Goal: Task Accomplishment & Management: Manage account settings

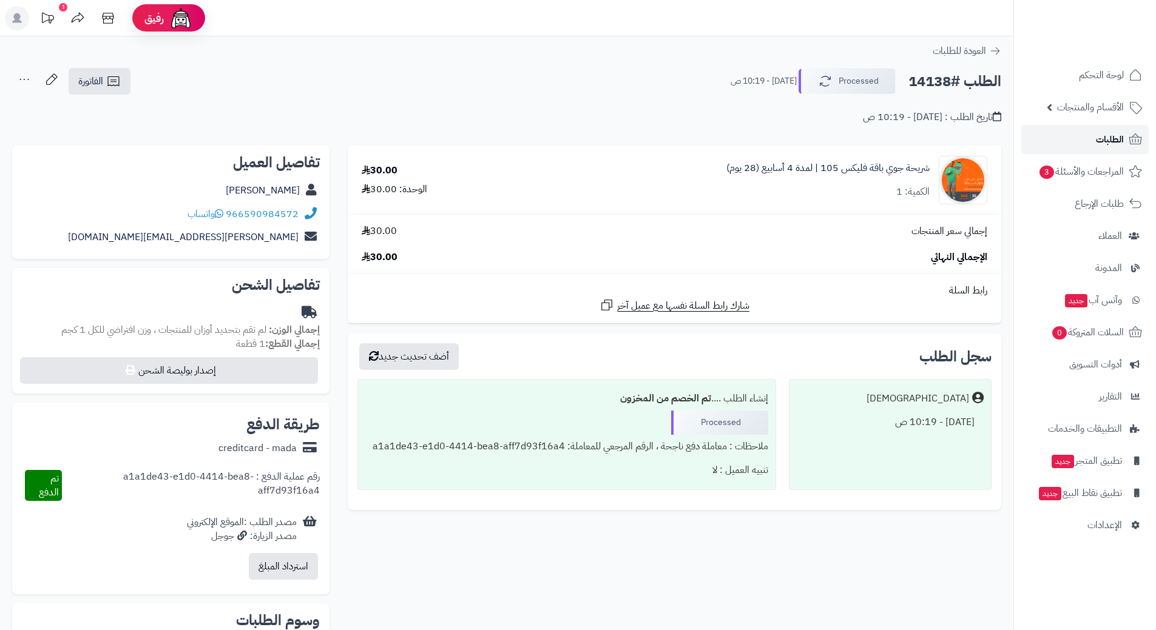
click at [1057, 147] on link "الطلبات" at bounding box center [1084, 139] width 127 height 29
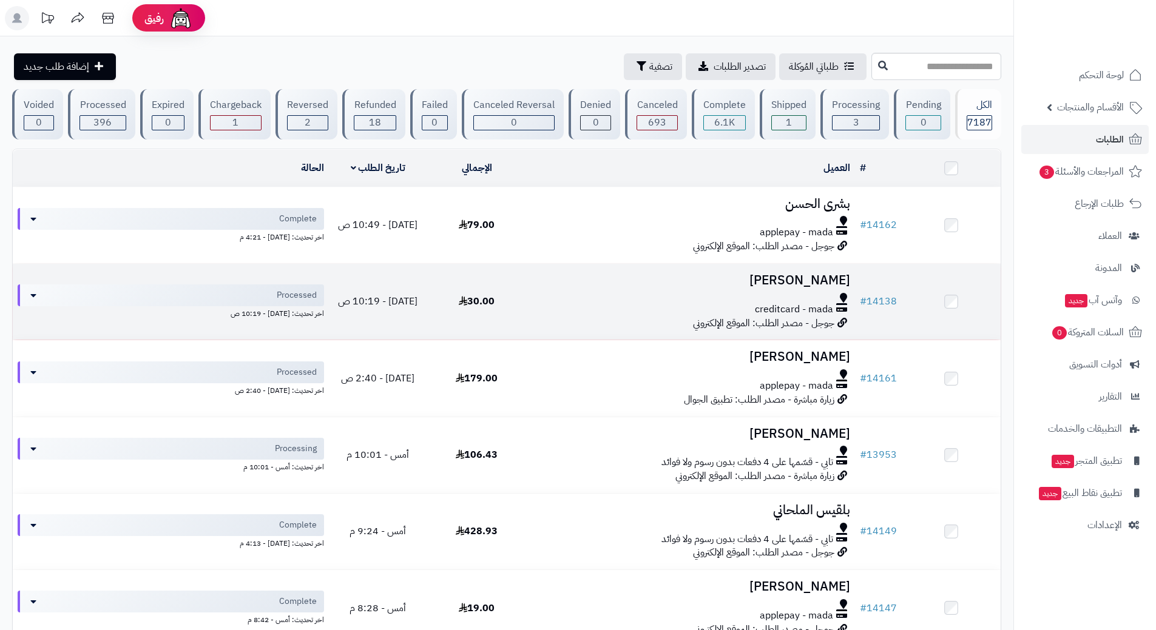
click at [780, 288] on td "salim qari creditcard - mada جوجل - مصدر الطلب: الموقع الإلكتروني" at bounding box center [690, 302] width 329 height 76
click at [834, 280] on h3 "salim qari" at bounding box center [690, 281] width 319 height 14
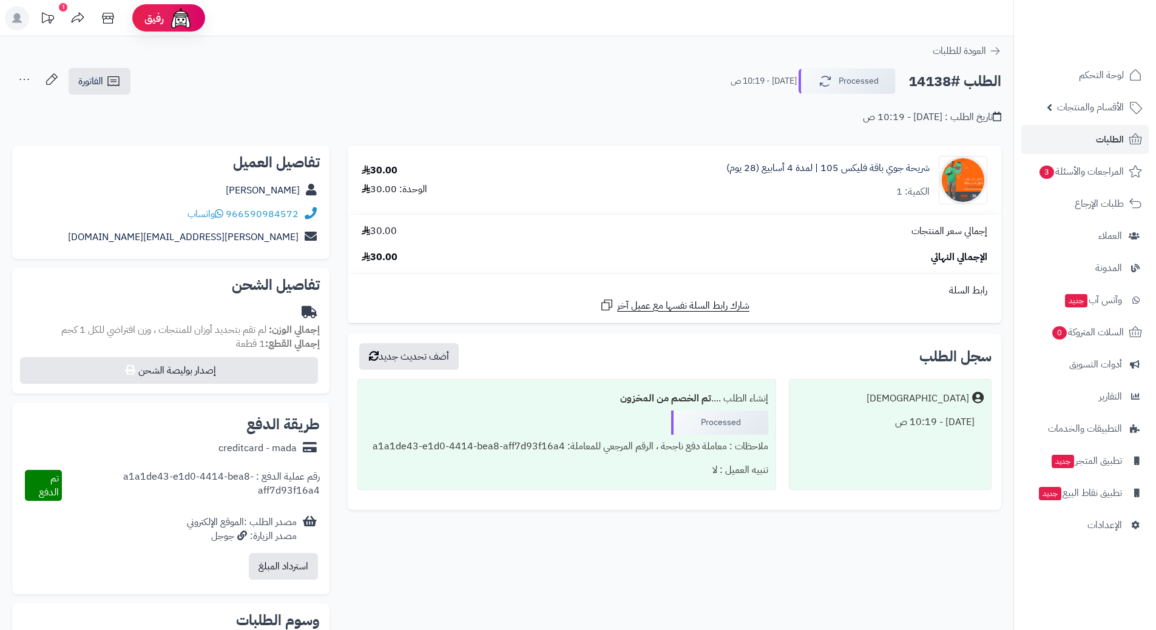
click at [228, 214] on div "966590984572 واتساب" at bounding box center [242, 214] width 111 height 14
click at [221, 217] on icon at bounding box center [219, 214] width 8 height 10
click at [1093, 130] on link "الطلبات" at bounding box center [1084, 139] width 127 height 29
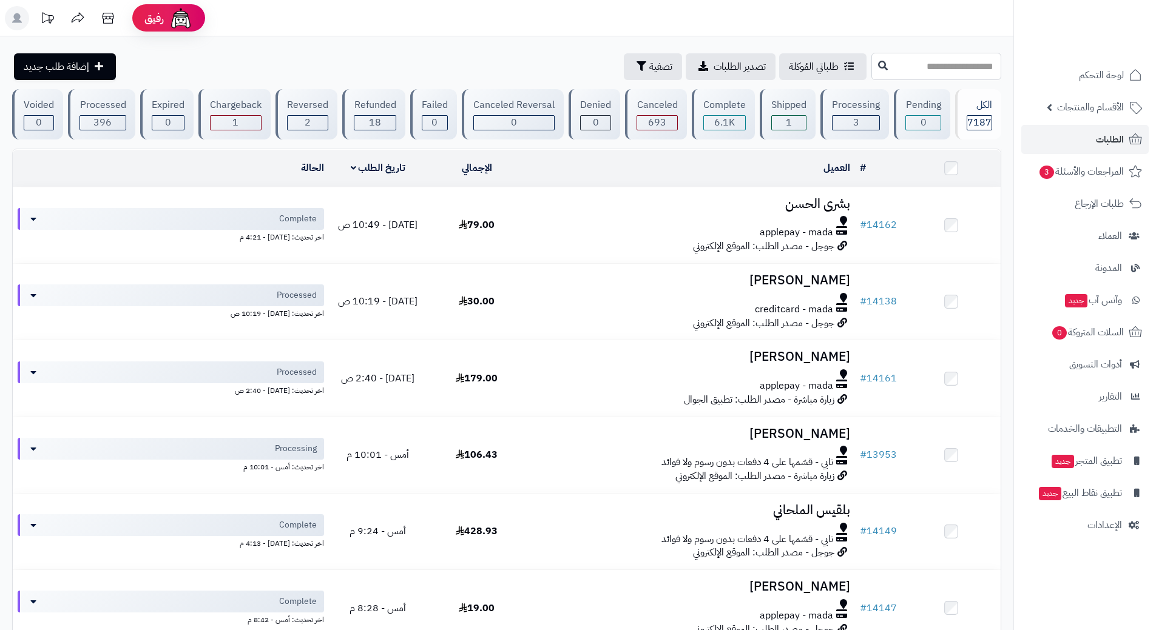
click at [880, 56] on input "text" at bounding box center [936, 66] width 130 height 27
type input "*****"
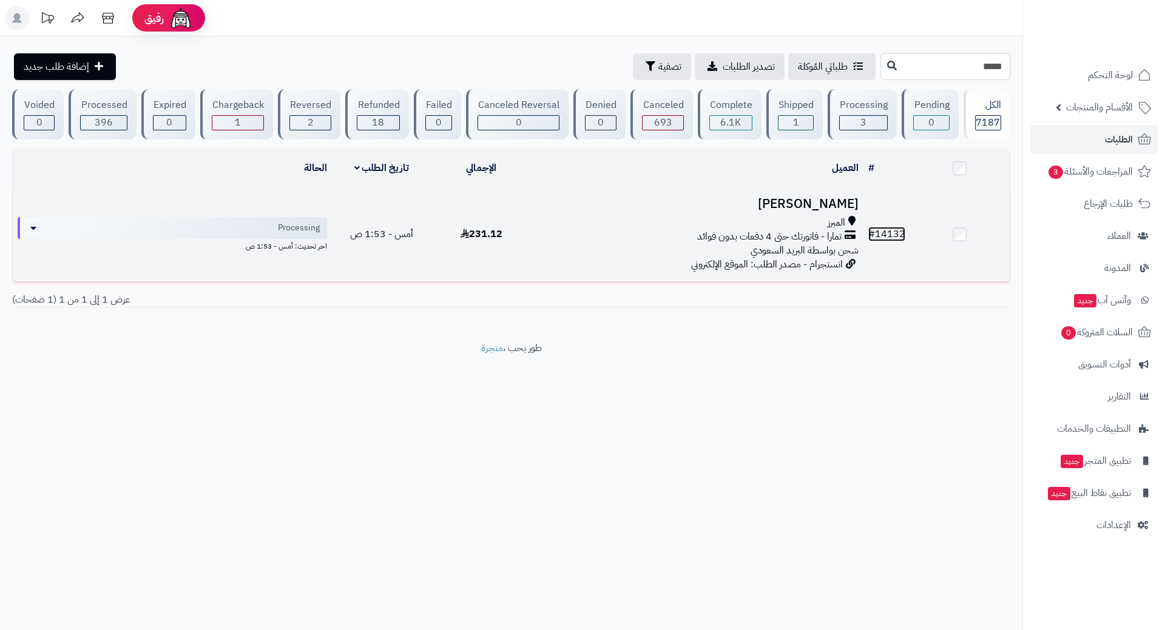
click at [898, 230] on link "# 14132" at bounding box center [886, 234] width 37 height 15
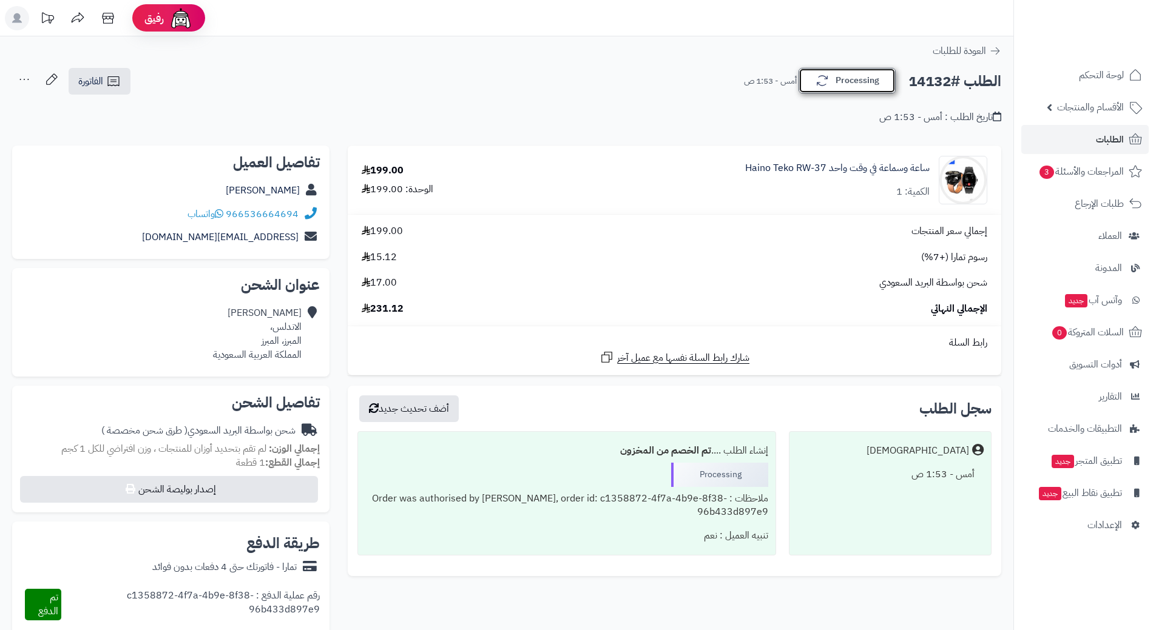
click at [869, 81] on button "Processing" at bounding box center [846, 80] width 97 height 25
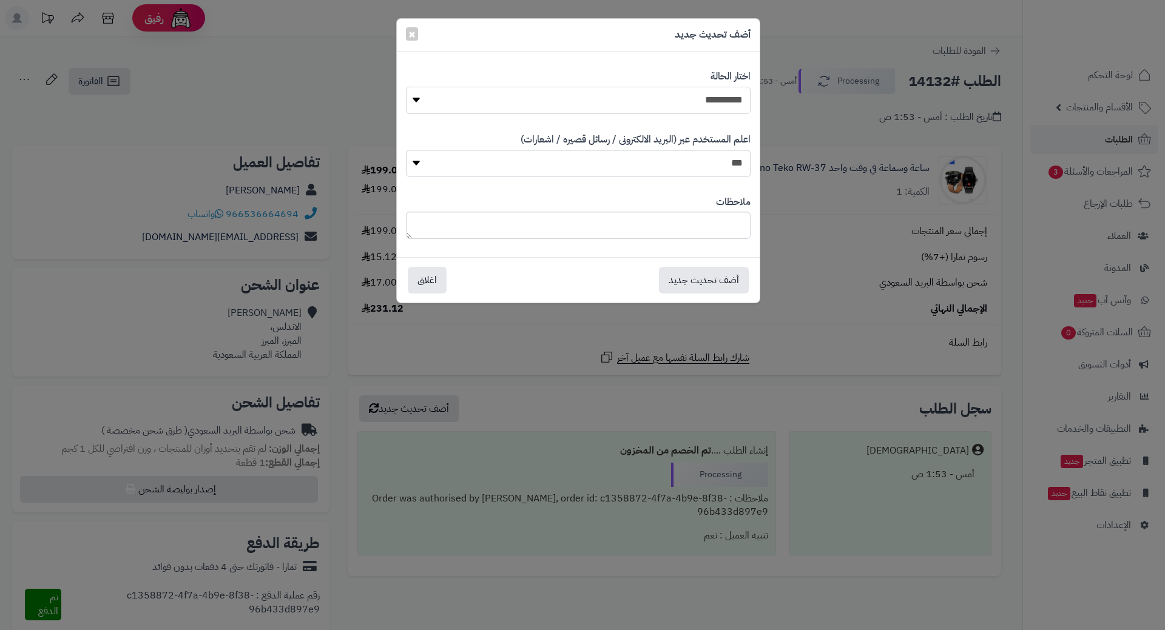
click at [727, 96] on select "**********" at bounding box center [578, 100] width 345 height 27
select select "*"
click at [406, 87] on select "**********" at bounding box center [578, 100] width 345 height 27
click at [729, 281] on button "أضف تحديث جديد" at bounding box center [704, 279] width 90 height 27
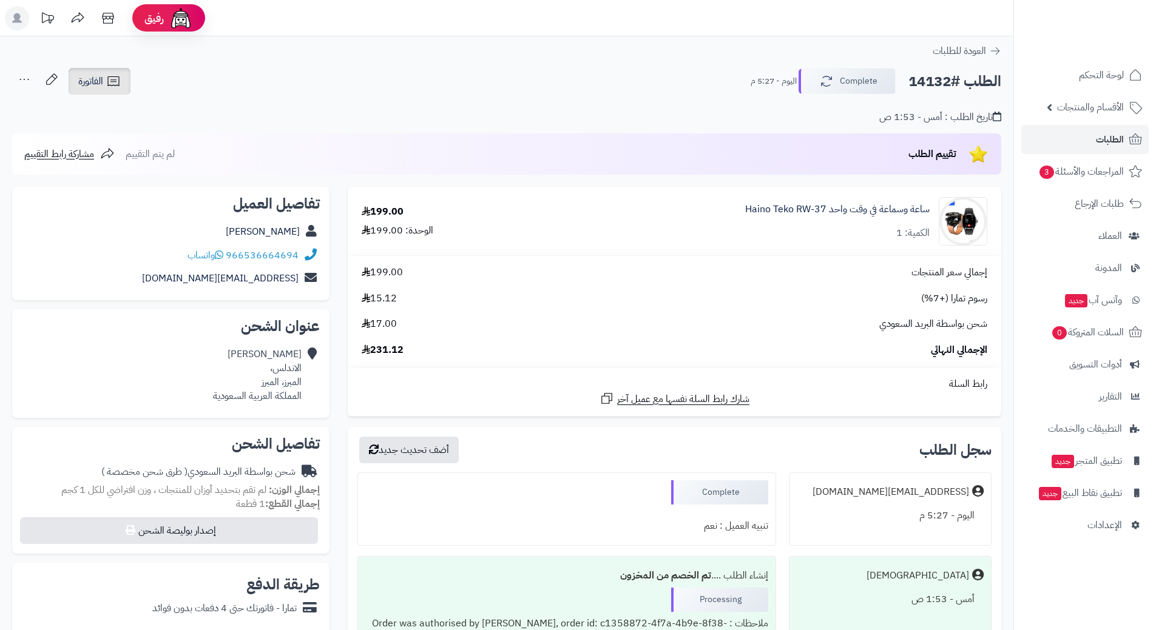
click at [91, 78] on span "الفاتورة" at bounding box center [90, 81] width 25 height 15
click at [96, 138] on link "إرسال الفاتورة إلى بريد العميل" at bounding box center [133, 139] width 132 height 27
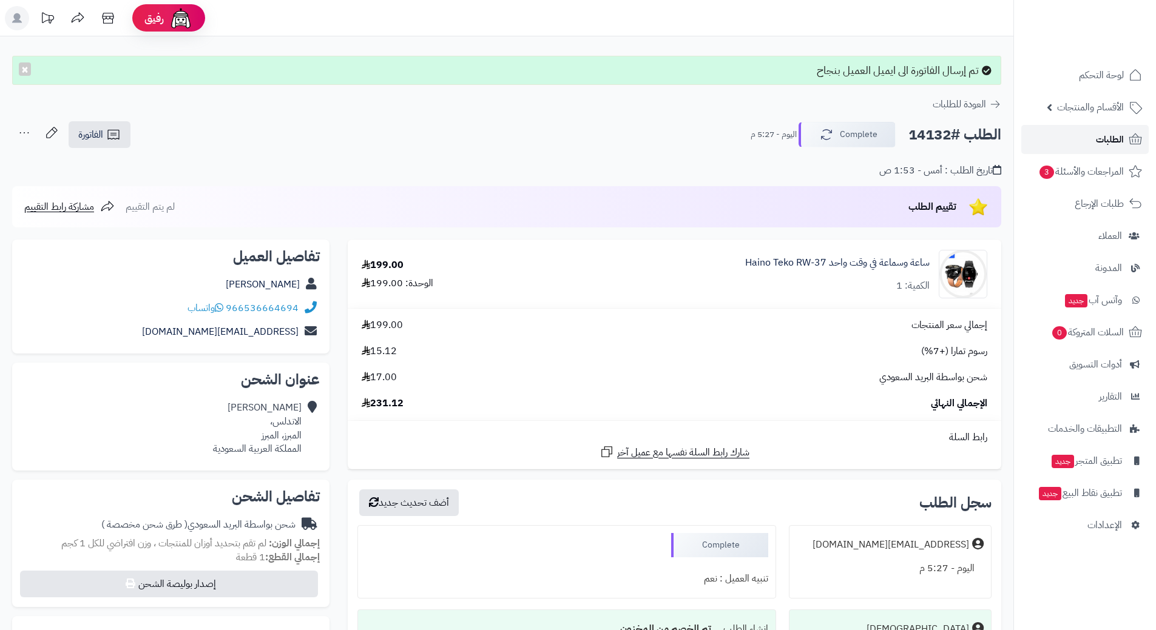
click at [1108, 137] on span "الطلبات" at bounding box center [1110, 139] width 28 height 17
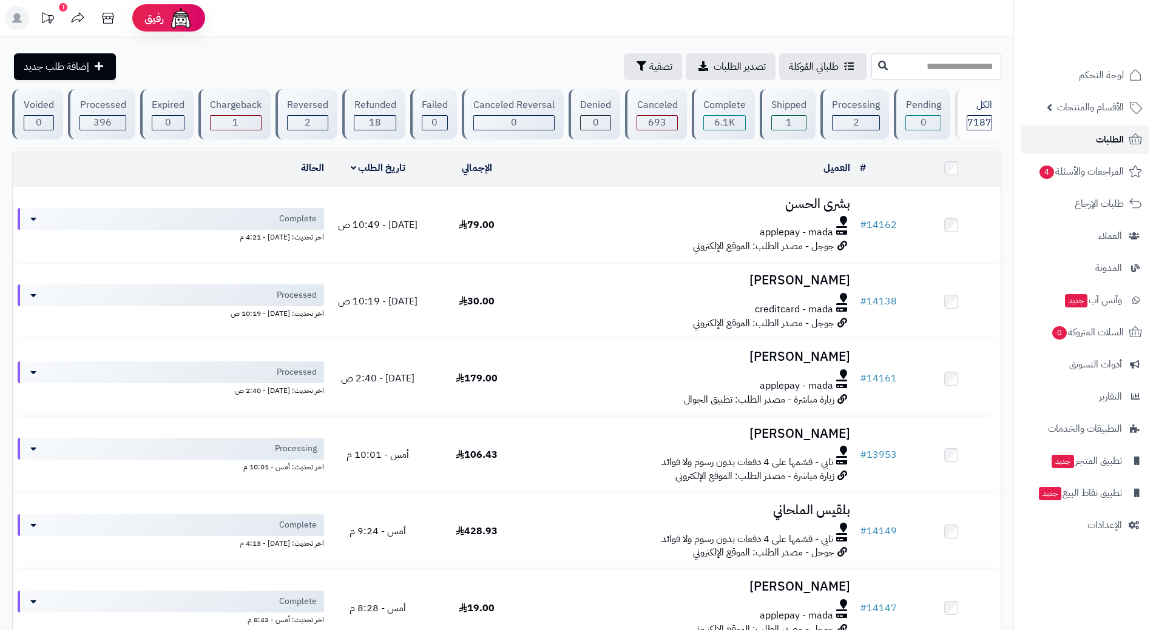
click at [1116, 137] on span "الطلبات" at bounding box center [1110, 139] width 28 height 17
click at [1096, 116] on link "الأقسام والمنتجات" at bounding box center [1084, 107] width 127 height 29
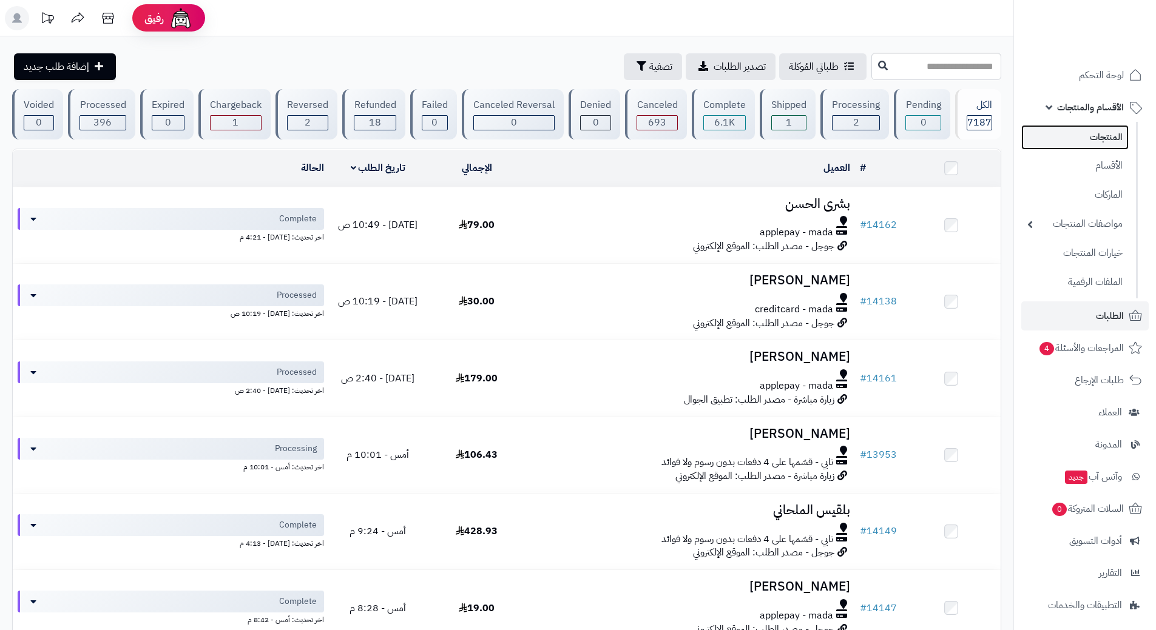
click at [1099, 143] on link "المنتجات" at bounding box center [1074, 137] width 107 height 25
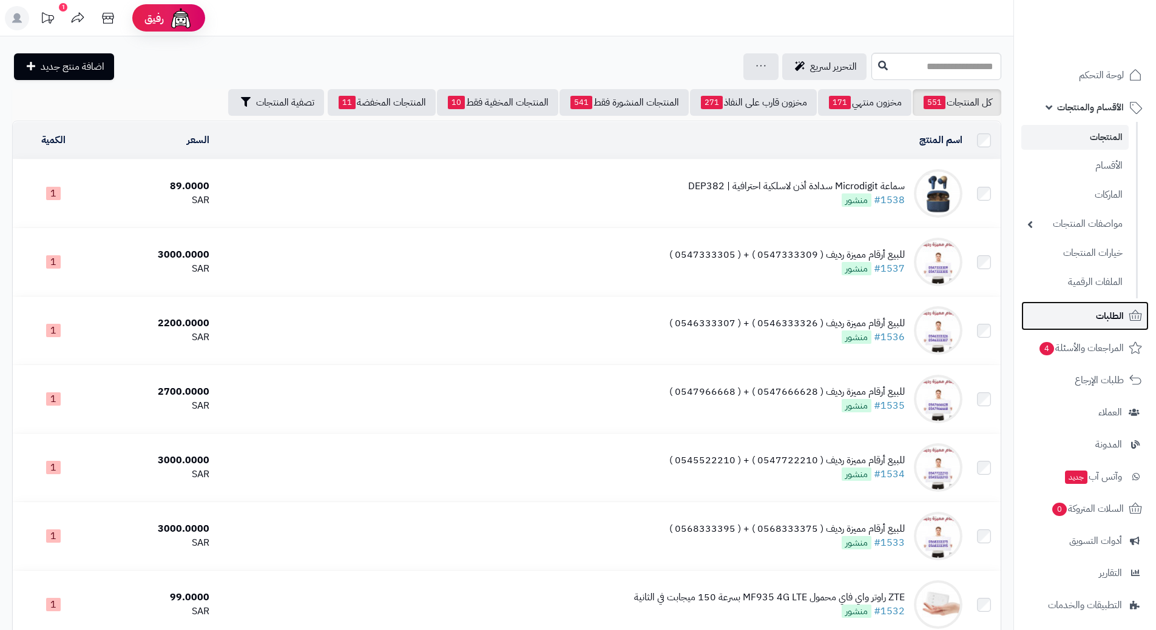
click at [1119, 306] on link "الطلبات" at bounding box center [1084, 316] width 127 height 29
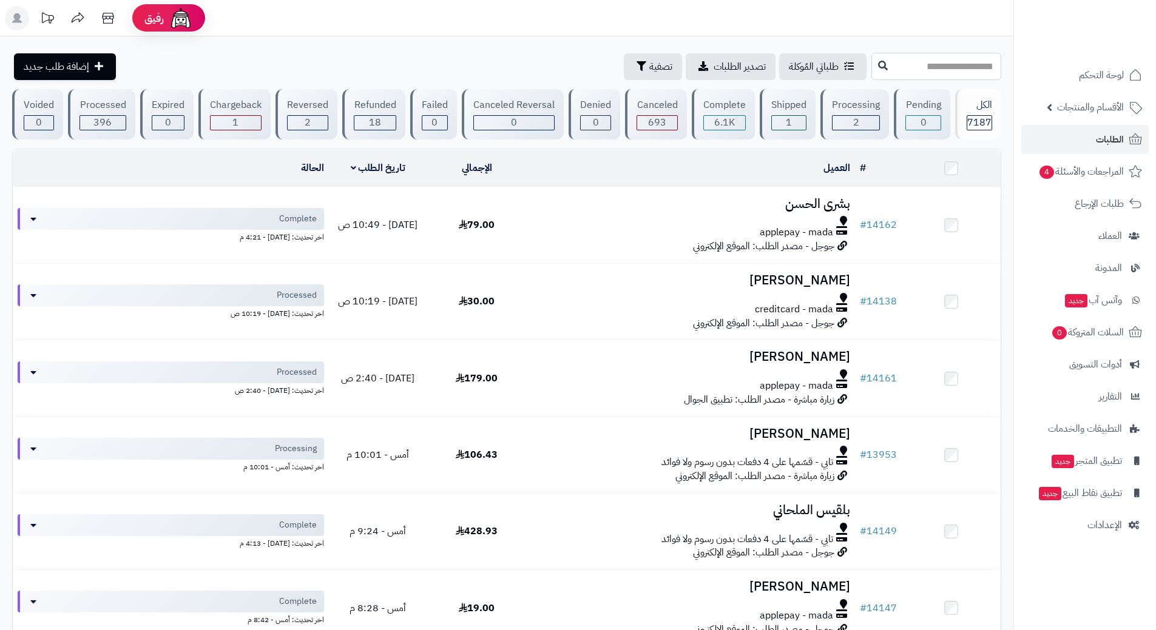
click at [923, 65] on input "text" at bounding box center [936, 66] width 130 height 27
type input "*****"
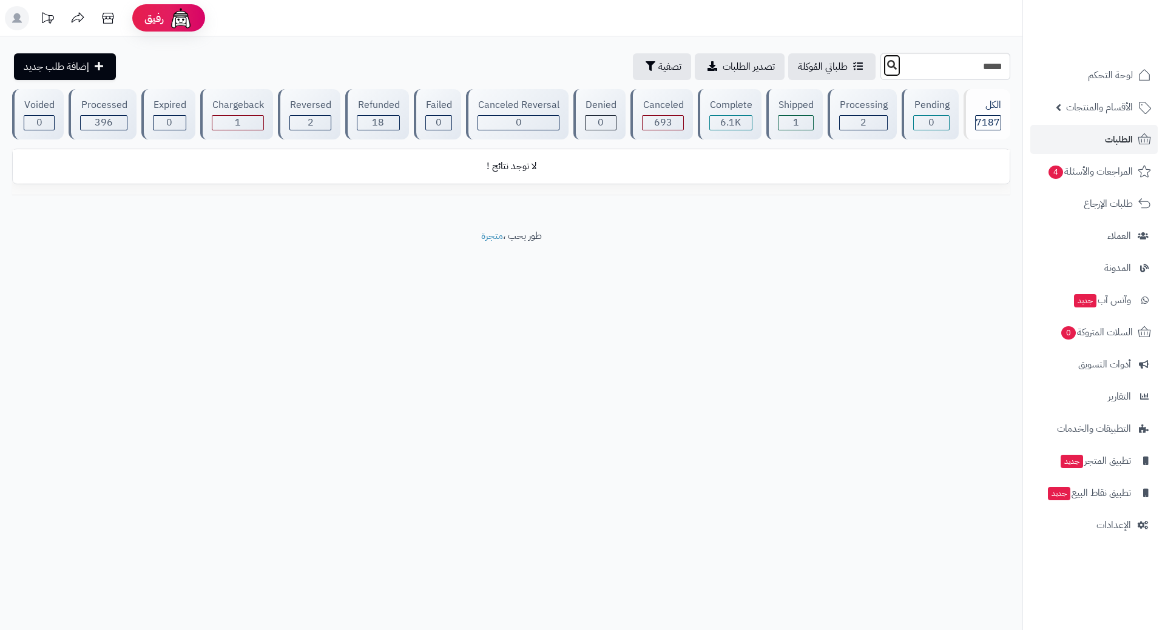
click at [887, 62] on icon at bounding box center [892, 65] width 10 height 10
click at [1120, 134] on span "الطلبات" at bounding box center [1119, 139] width 28 height 17
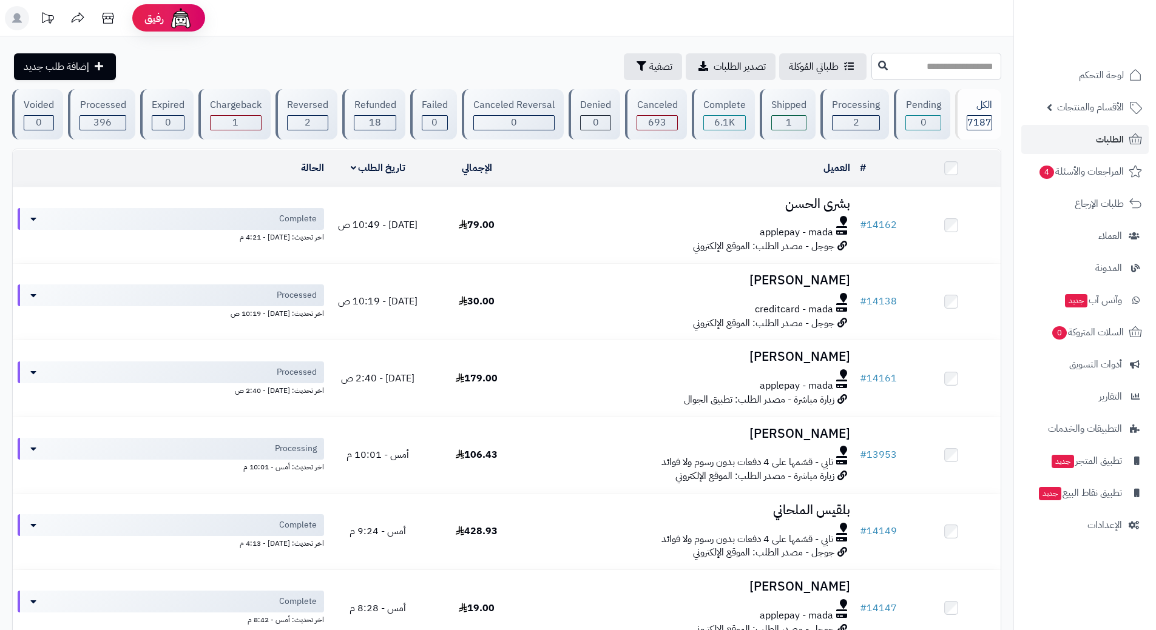
click at [934, 68] on input "text" at bounding box center [936, 66] width 130 height 27
type input "*****"
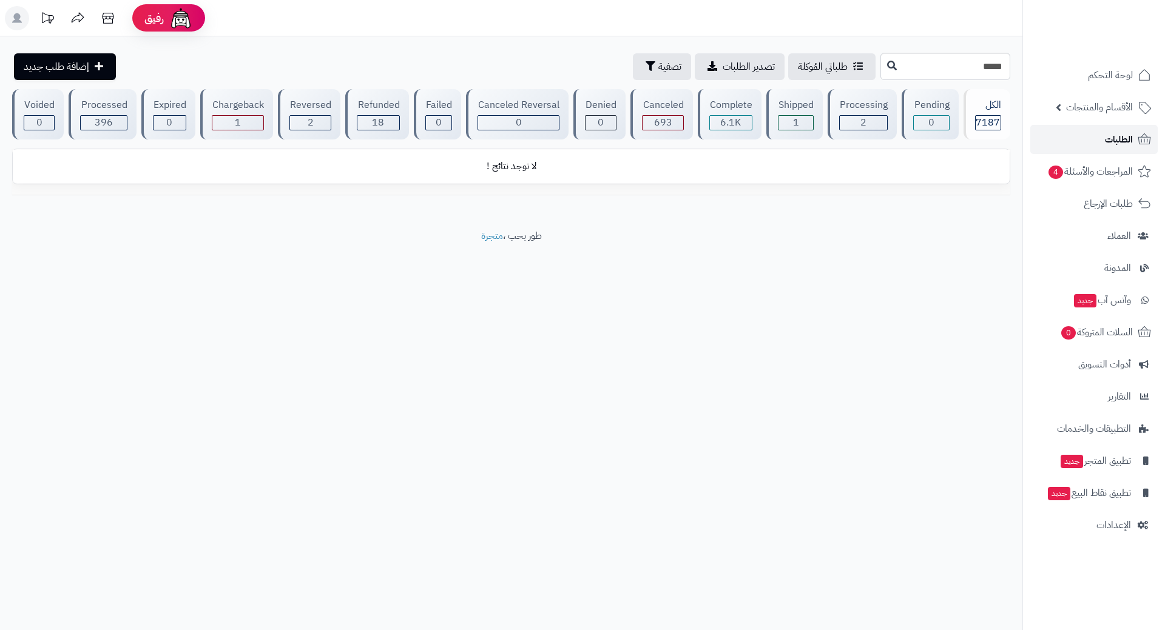
click at [1120, 136] on span "الطلبات" at bounding box center [1119, 139] width 28 height 17
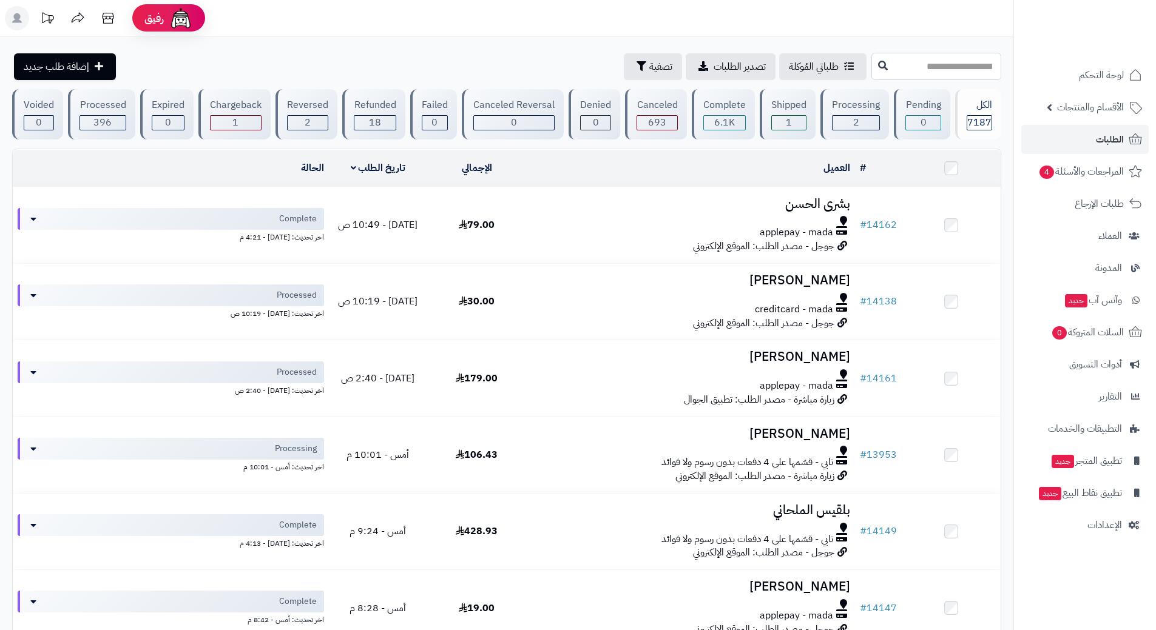
click at [871, 62] on input "text" at bounding box center [936, 66] width 130 height 27
type input "*****"
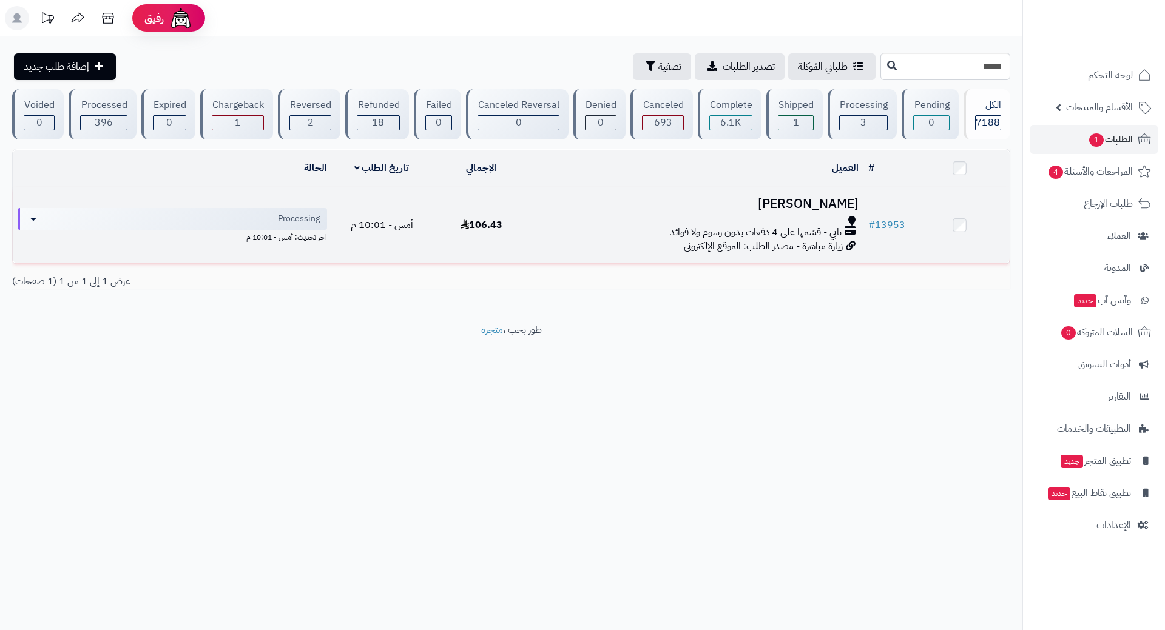
click at [630, 205] on h3 "[PERSON_NAME]" at bounding box center [697, 204] width 322 height 14
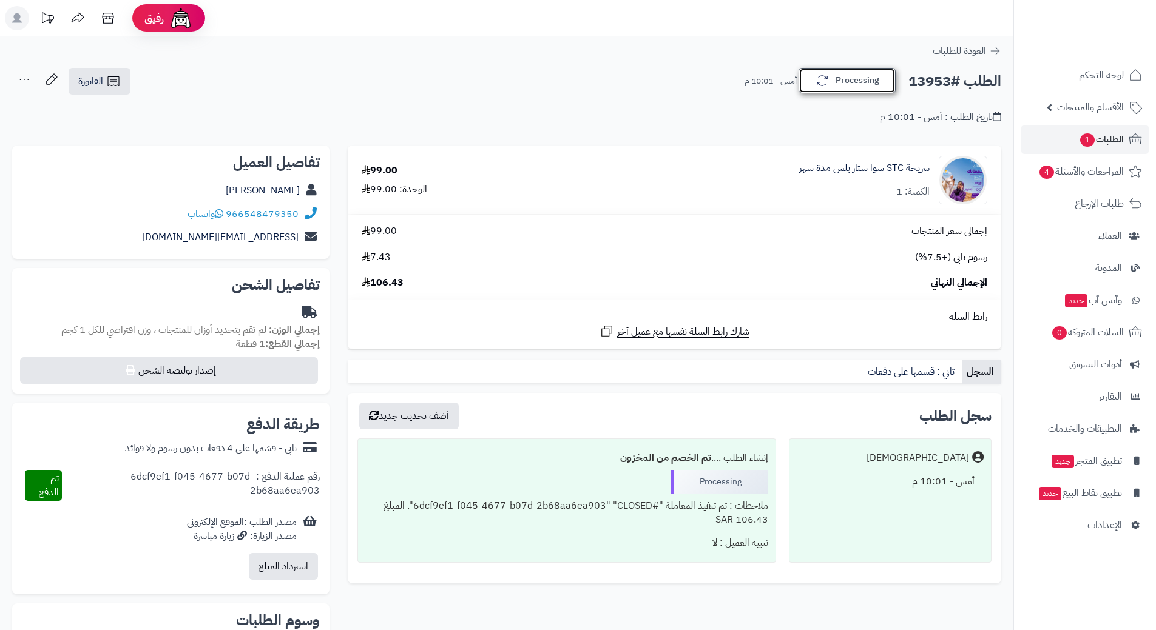
click at [820, 78] on icon "button" at bounding box center [822, 80] width 15 height 15
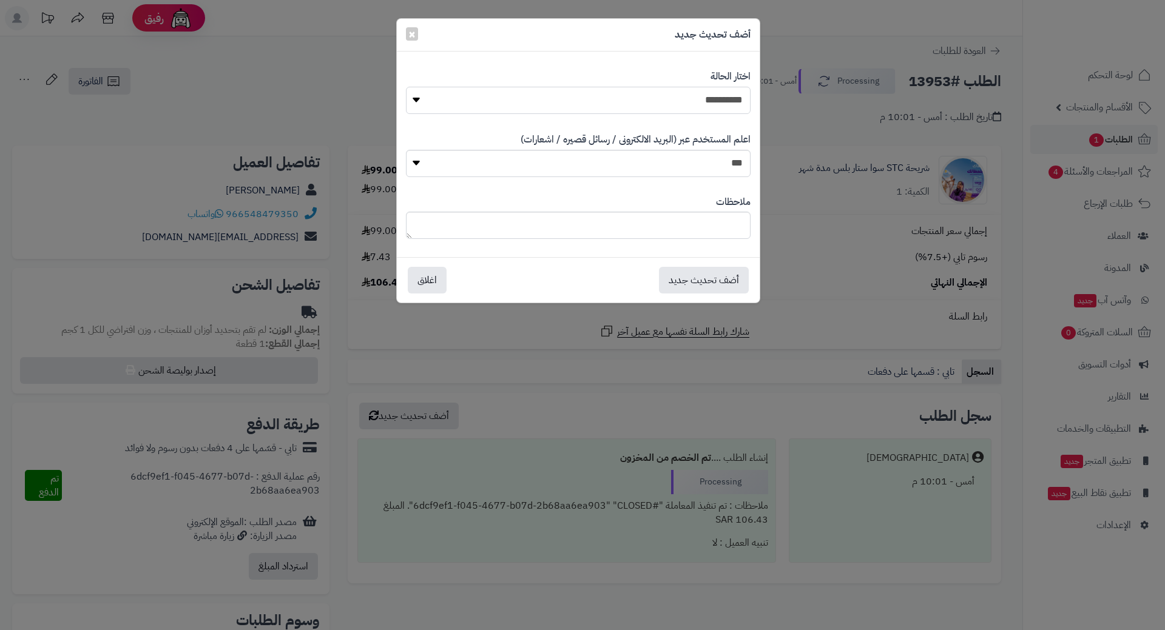
click at [714, 93] on select "**********" at bounding box center [578, 100] width 345 height 27
select select "*"
click at [406, 87] on select "**********" at bounding box center [578, 100] width 345 height 27
click at [723, 277] on button "أضف تحديث جديد" at bounding box center [704, 279] width 90 height 27
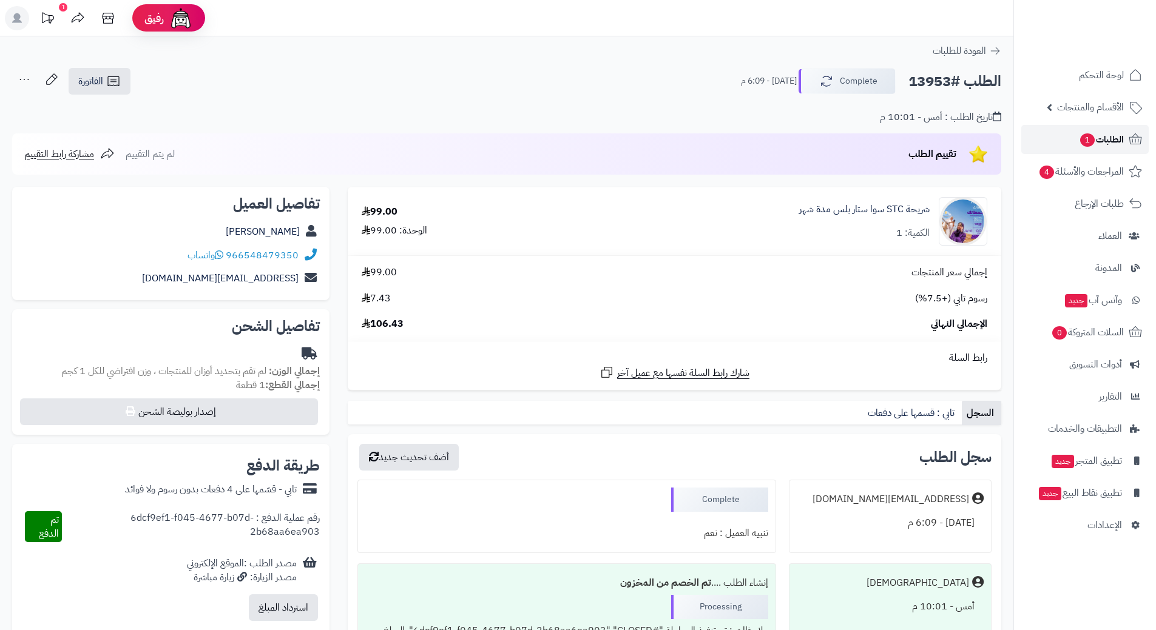
click at [1057, 140] on link "الطلبات 1" at bounding box center [1084, 139] width 127 height 29
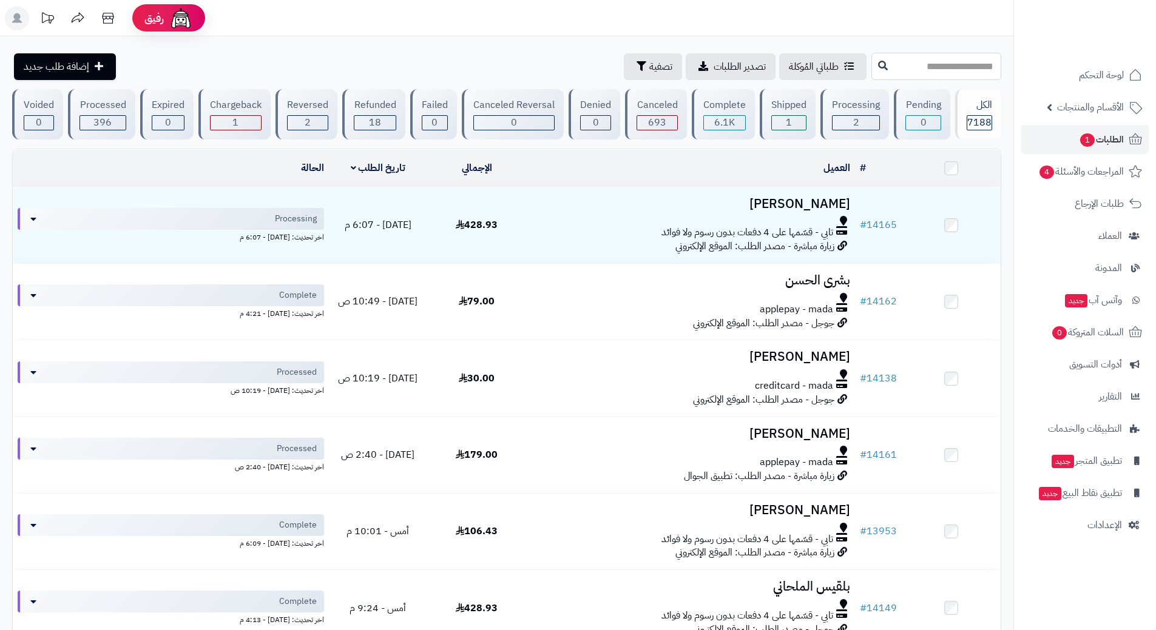
click at [963, 67] on input "text" at bounding box center [936, 66] width 130 height 27
type input "*****"
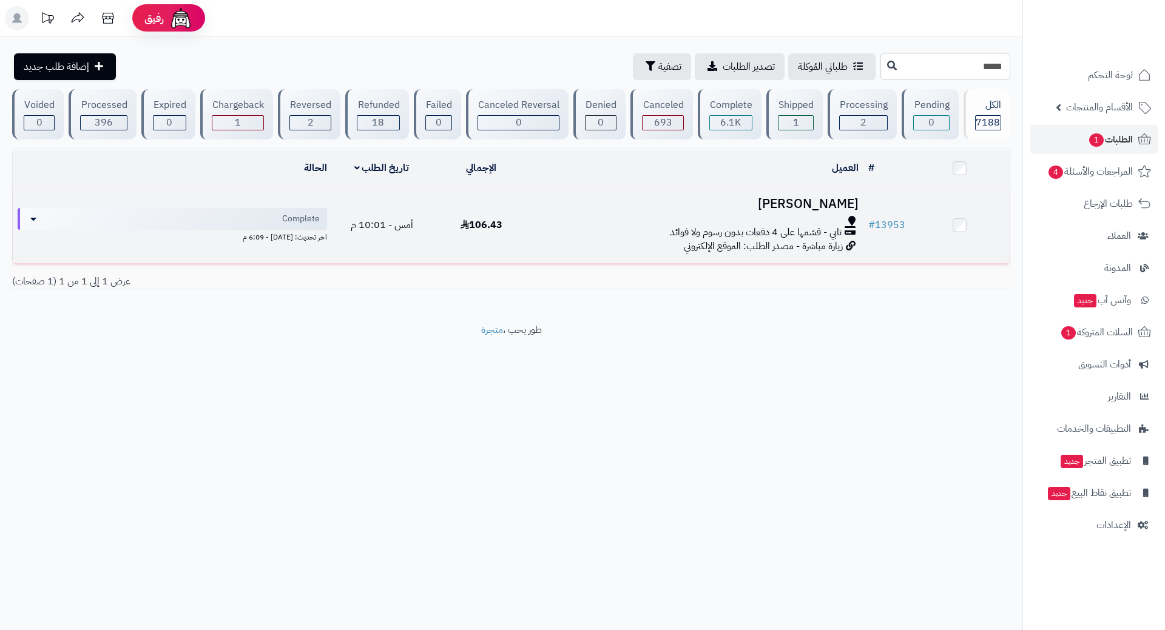
click at [643, 206] on h3 "[PERSON_NAME]" at bounding box center [697, 204] width 322 height 14
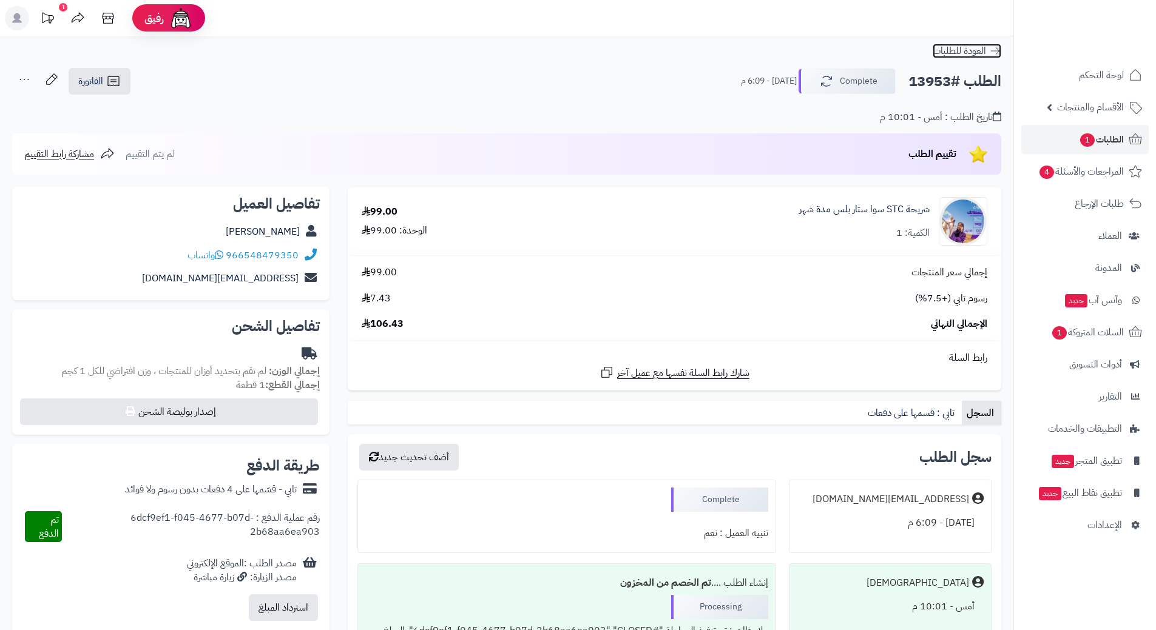
click at [997, 49] on icon at bounding box center [995, 51] width 12 height 12
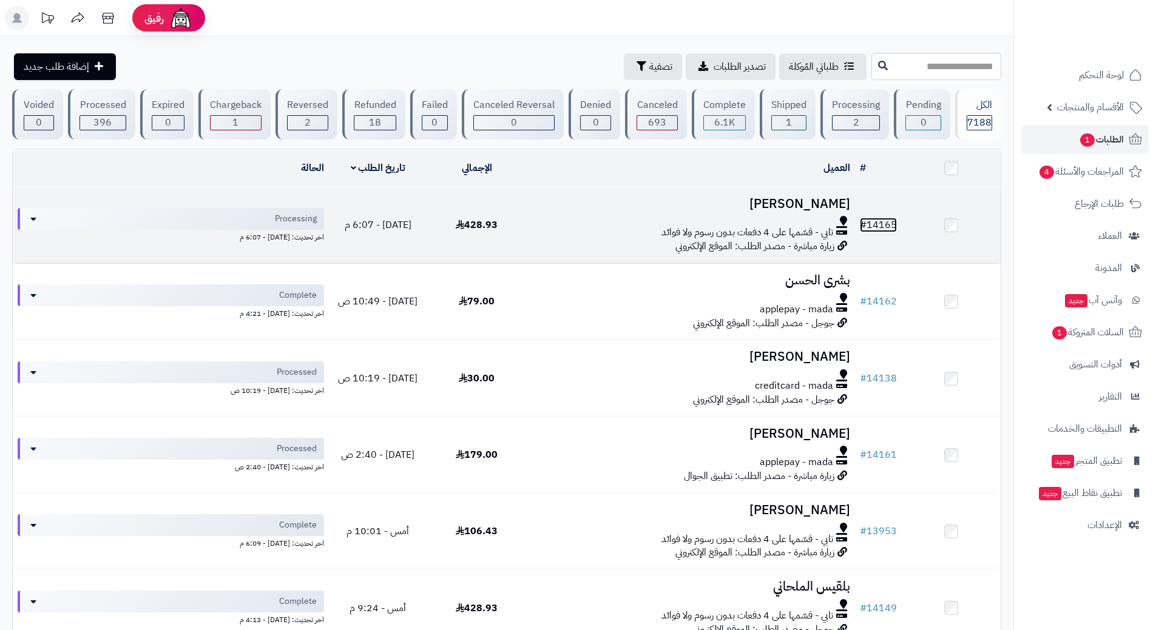
click at [870, 218] on link "# 14165" at bounding box center [878, 225] width 37 height 15
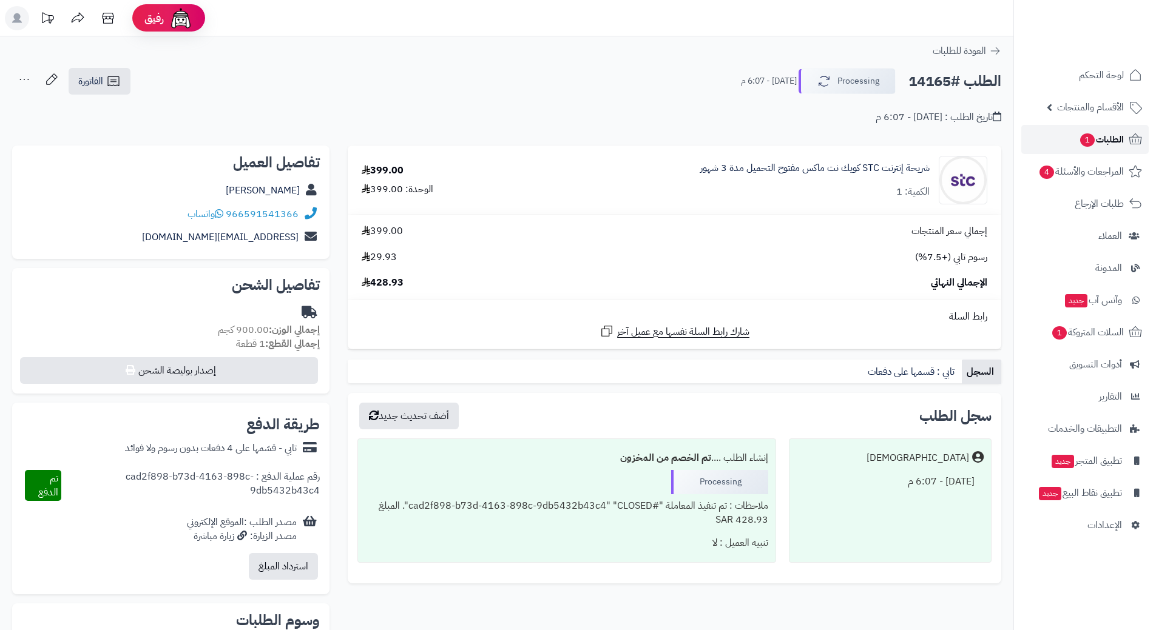
click at [1108, 142] on span "الطلبات 1" at bounding box center [1101, 139] width 45 height 17
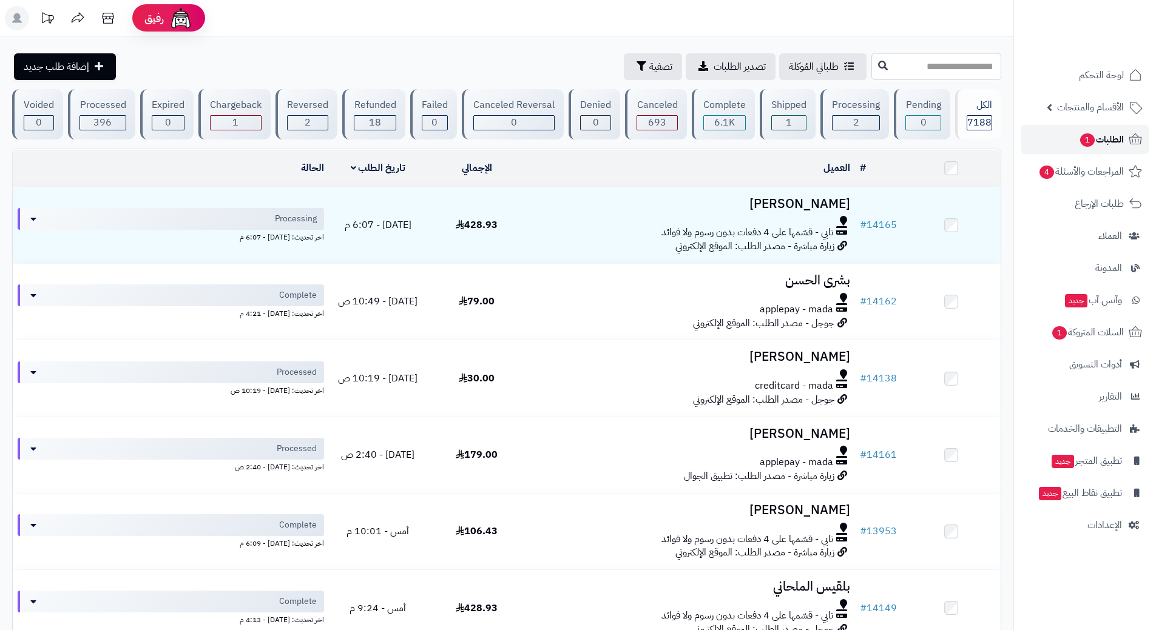
drag, startPoint x: 0, startPoint y: 0, endPoint x: 1107, endPoint y: 142, distance: 1116.3
click at [1107, 142] on span "الطلبات 1" at bounding box center [1101, 139] width 45 height 17
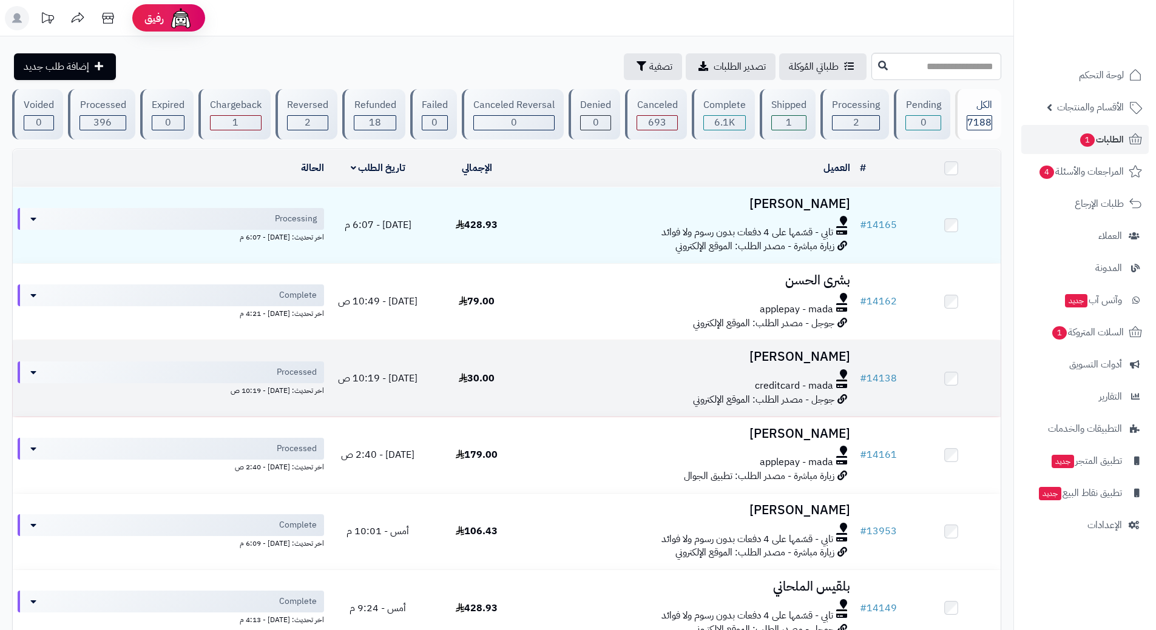
click at [483, 379] on span "30.00" at bounding box center [477, 378] width 36 height 15
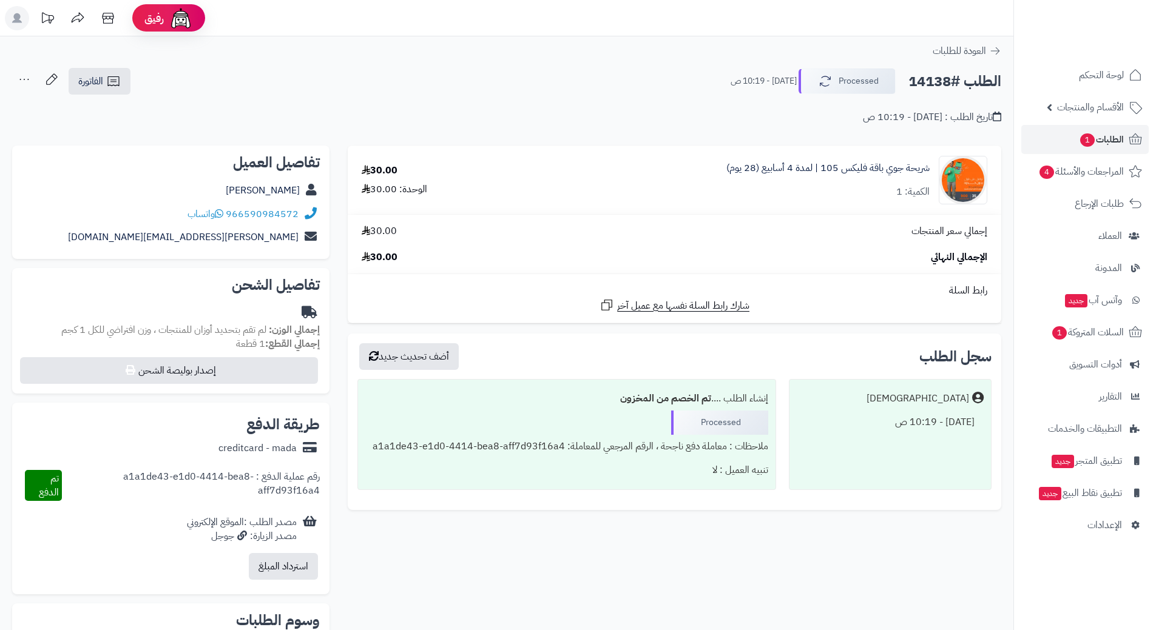
click at [302, 212] on icon at bounding box center [309, 214] width 15 height 14
click at [277, 214] on link "966590984572" at bounding box center [262, 214] width 73 height 15
click at [998, 53] on icon at bounding box center [995, 51] width 12 height 12
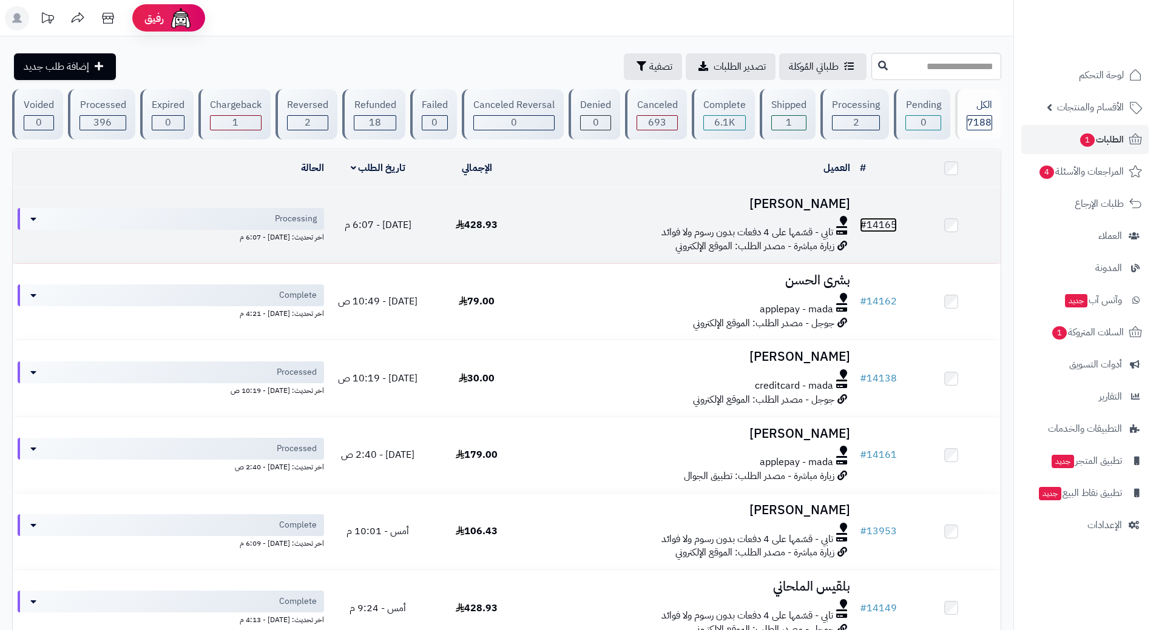
click at [872, 221] on link "# 14165" at bounding box center [878, 225] width 37 height 15
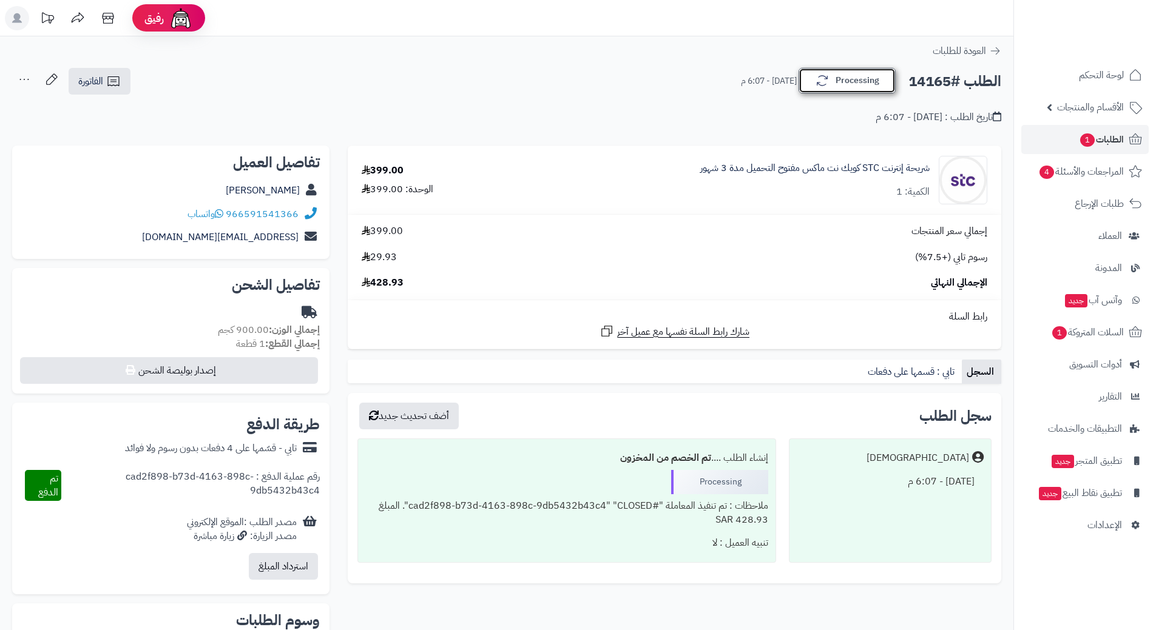
click at [858, 89] on button "Processing" at bounding box center [846, 80] width 97 height 25
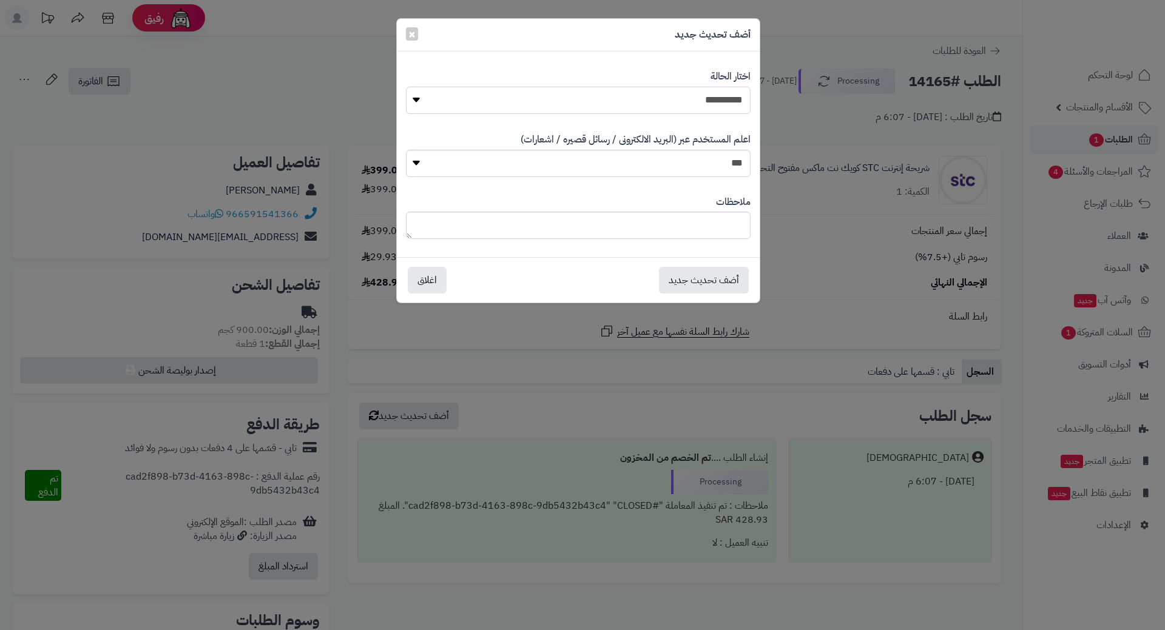
click at [717, 102] on select "**********" at bounding box center [578, 100] width 345 height 27
select select "*"
click at [406, 87] on select "**********" at bounding box center [578, 100] width 345 height 27
click at [693, 274] on button "أضف تحديث جديد" at bounding box center [704, 279] width 90 height 27
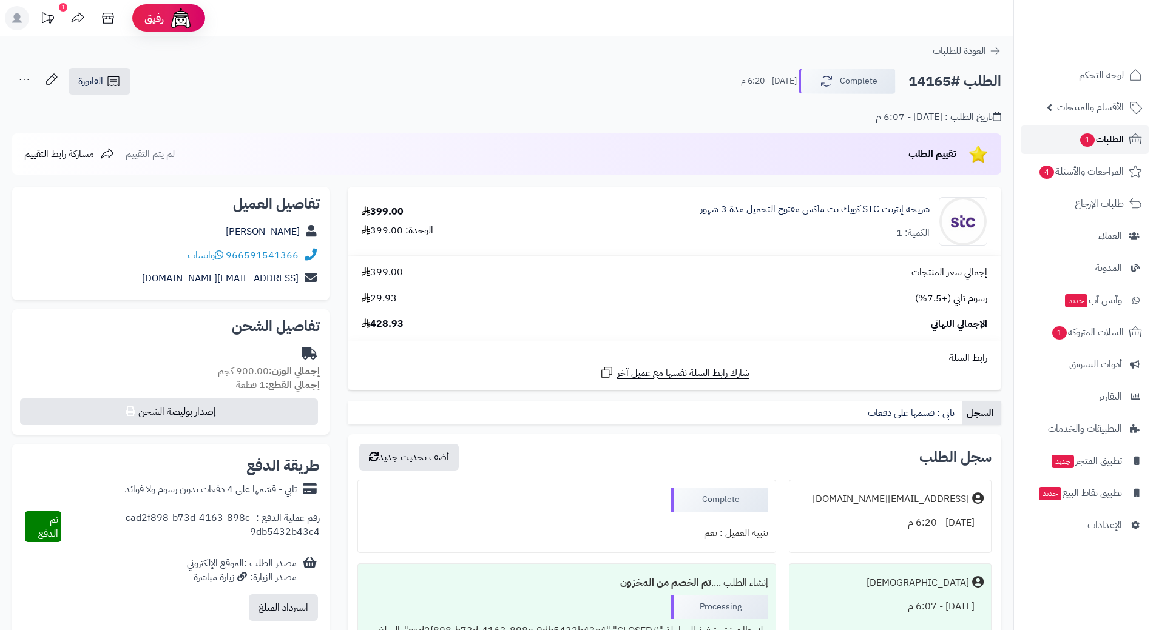
click at [1119, 134] on span "الطلبات 1" at bounding box center [1101, 139] width 45 height 17
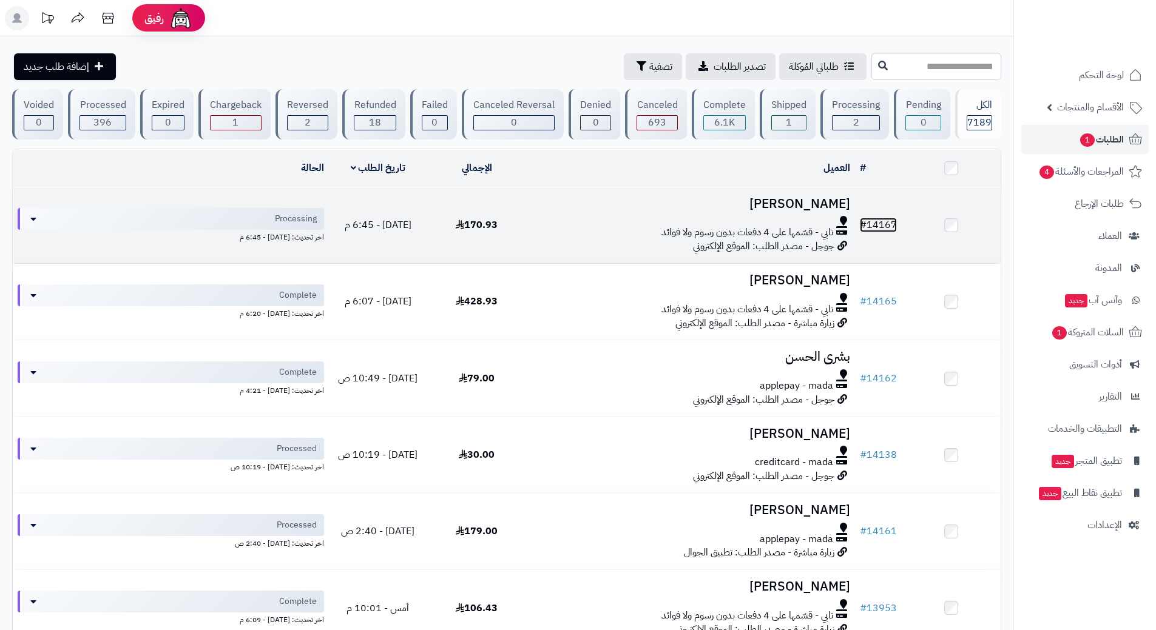
click at [885, 225] on link "# 14167" at bounding box center [878, 225] width 37 height 15
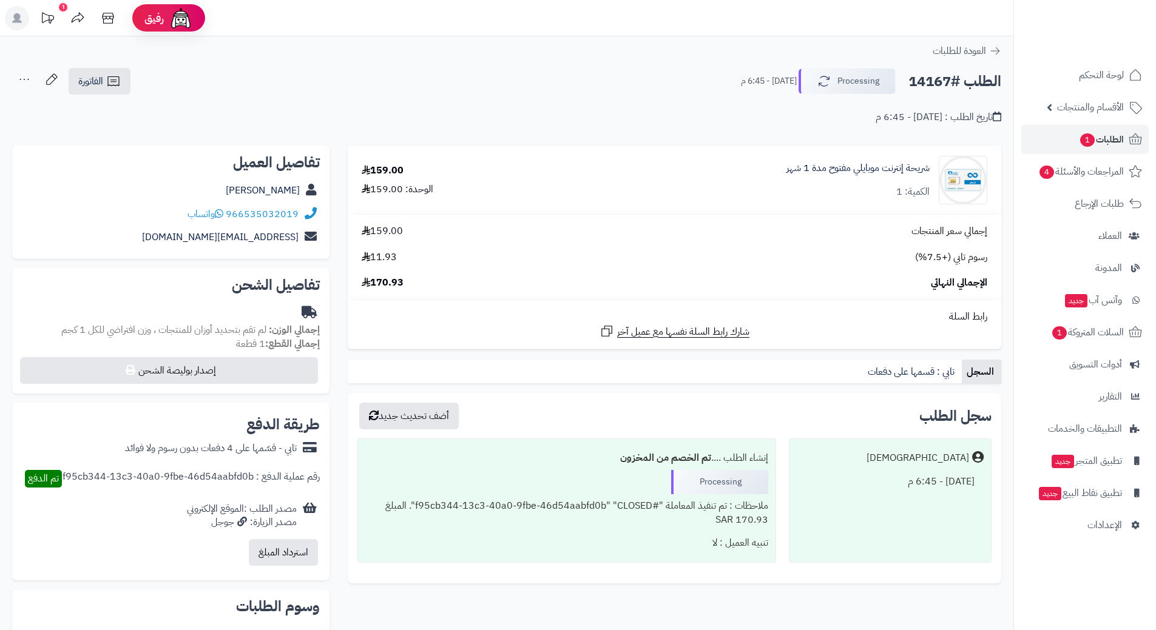
click at [927, 83] on h2 "الطلب #14167" at bounding box center [954, 81] width 93 height 25
copy div "الطلب #14167 Processing"
click at [288, 217] on link "966535032019" at bounding box center [262, 214] width 73 height 15
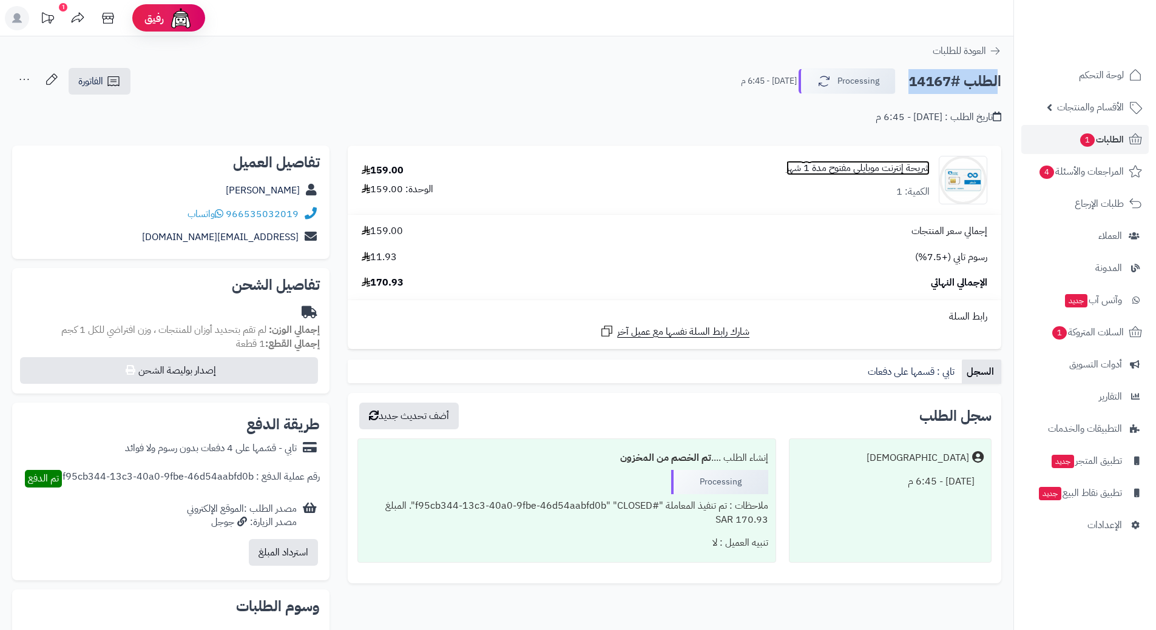
click at [886, 169] on link "شريحة إنترنت موبايلي مفتوح مدة 1 شهر" at bounding box center [857, 168] width 143 height 14
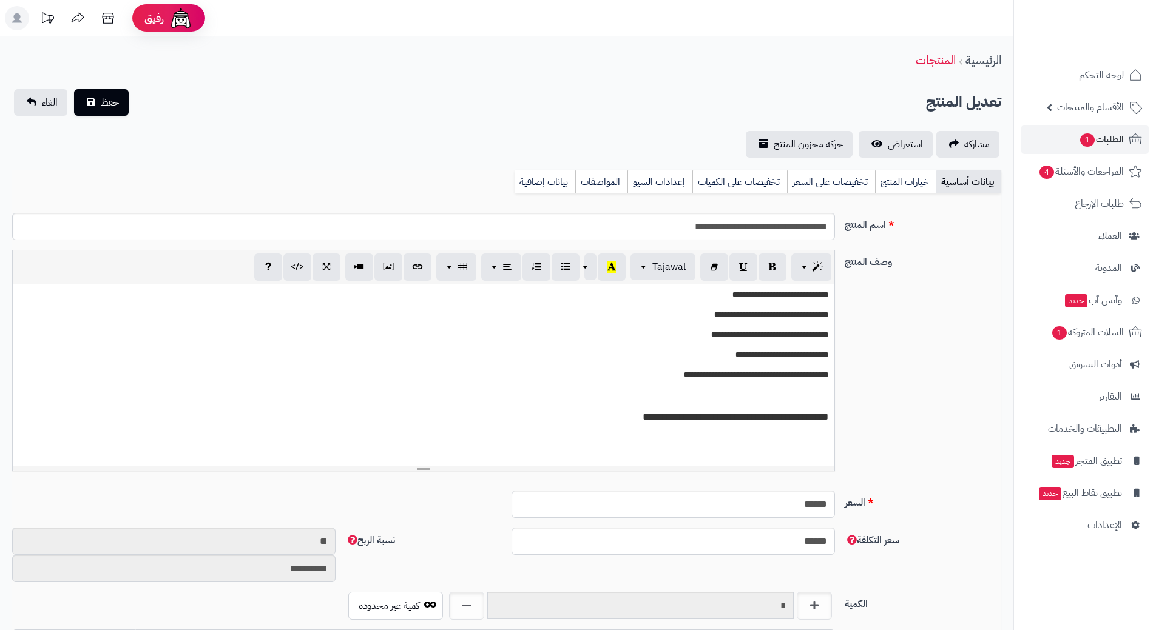
scroll to position [1056, 0]
click at [793, 226] on input "**********" at bounding box center [423, 226] width 823 height 27
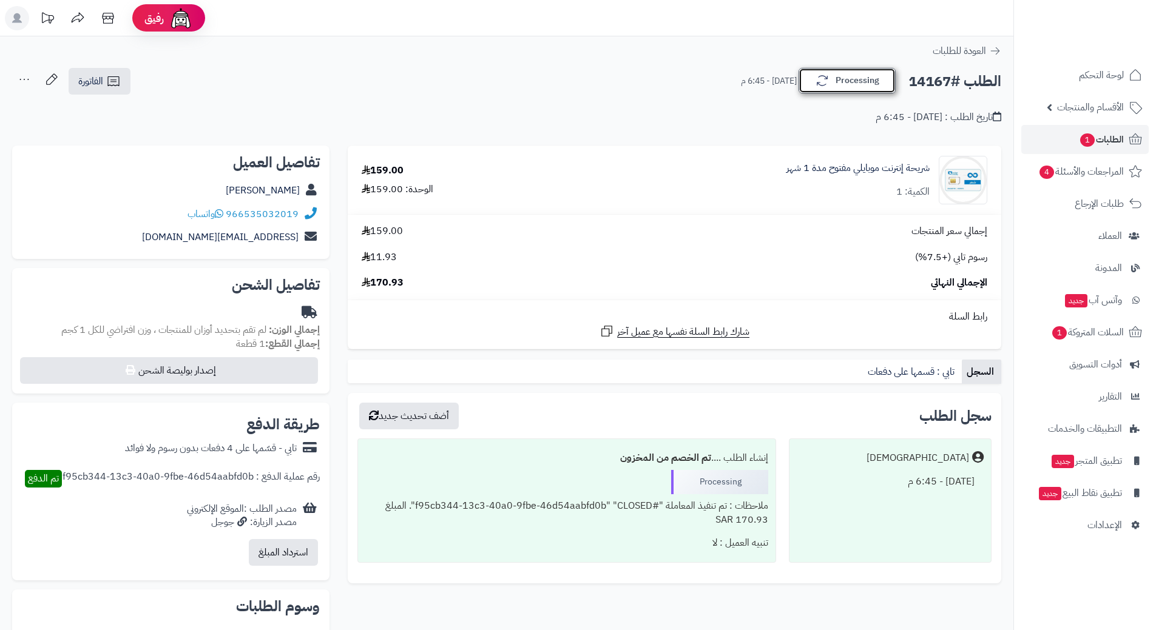
click at [835, 72] on button "Processing" at bounding box center [846, 80] width 97 height 25
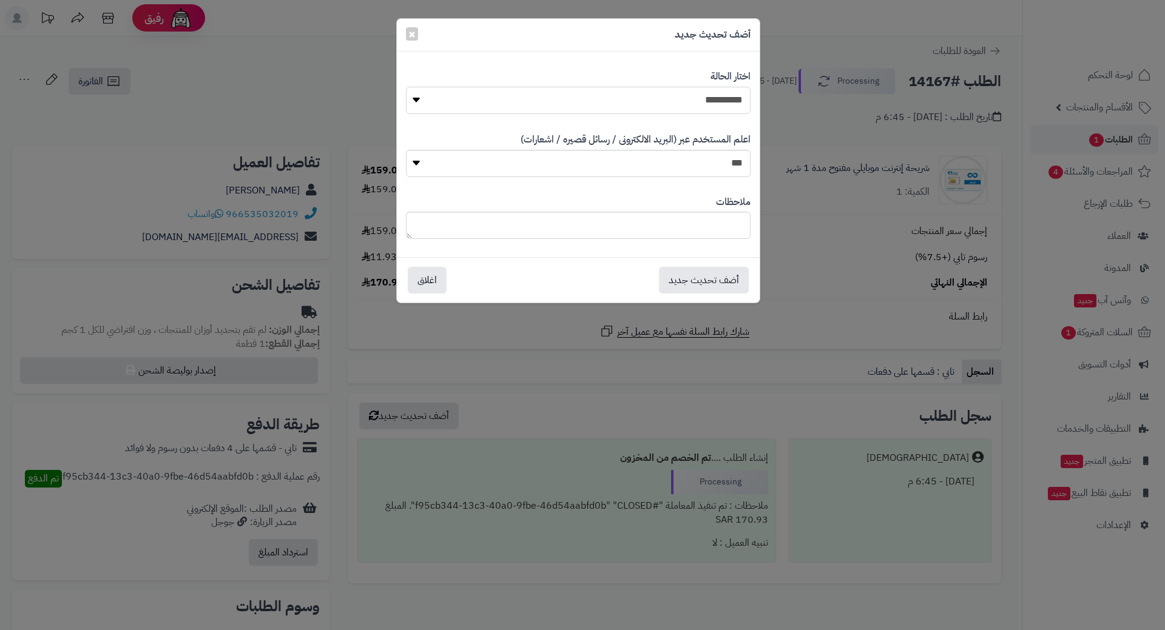
click at [720, 94] on select "**********" at bounding box center [578, 100] width 345 height 27
select select "*"
click at [406, 87] on select "**********" at bounding box center [578, 100] width 345 height 27
click at [724, 278] on button "أضف تحديث جديد" at bounding box center [704, 279] width 90 height 27
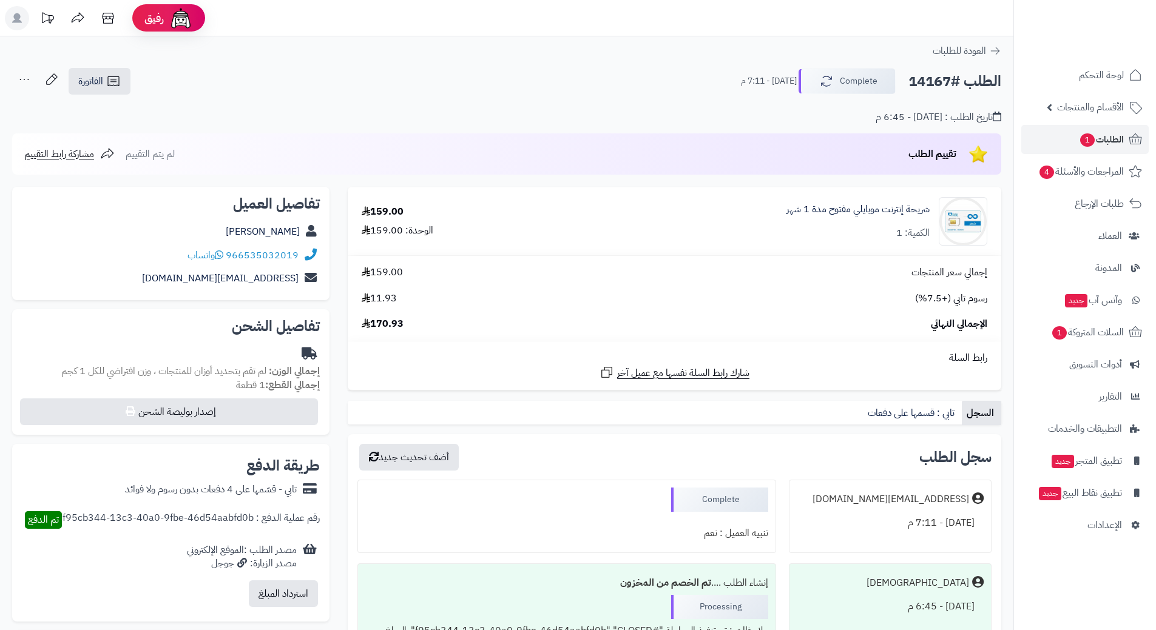
click at [935, 80] on h2 "الطلب #14167" at bounding box center [954, 81] width 93 height 25
copy h2 "14167"
click at [1107, 140] on span "الطلبات 1" at bounding box center [1101, 139] width 45 height 17
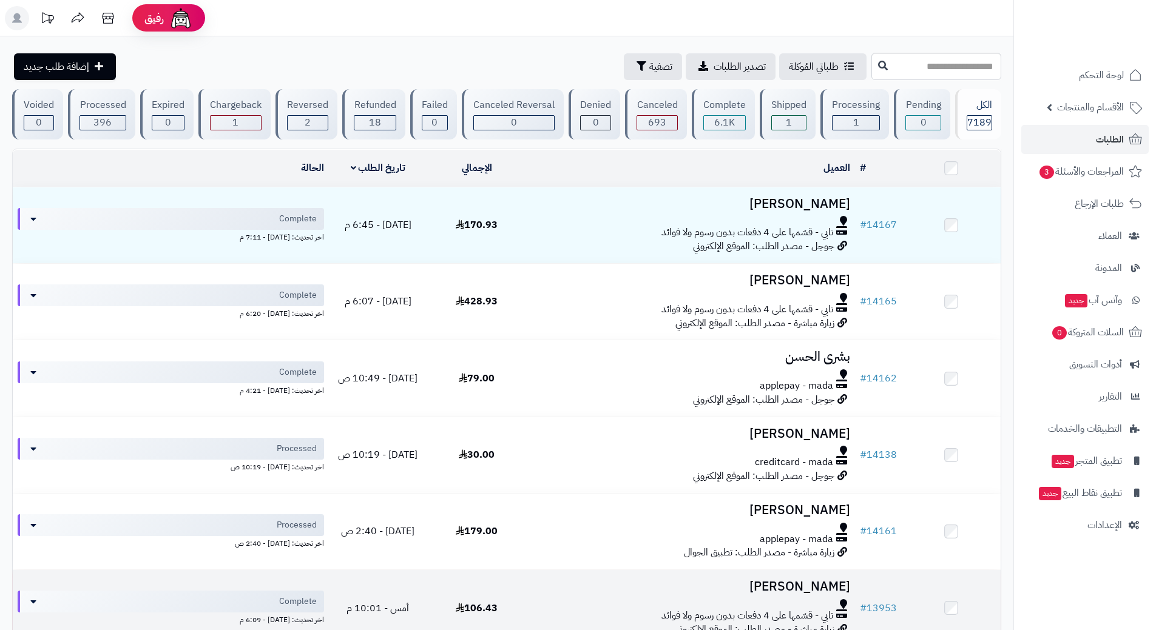
scroll to position [61, 0]
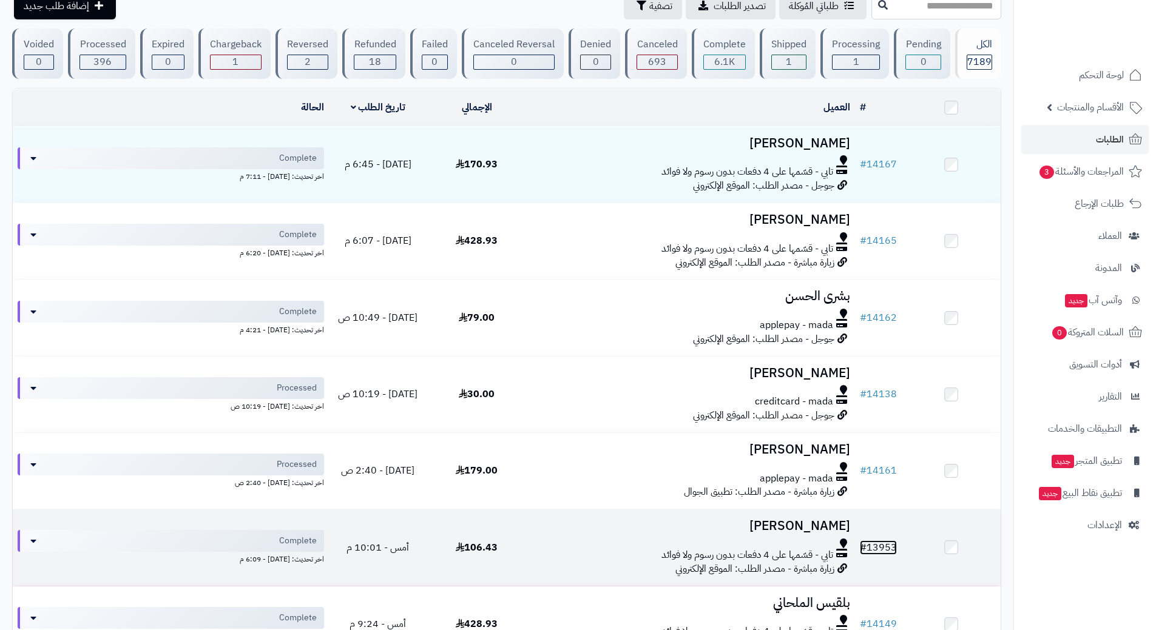
click at [880, 545] on link "# 13953" at bounding box center [878, 548] width 37 height 15
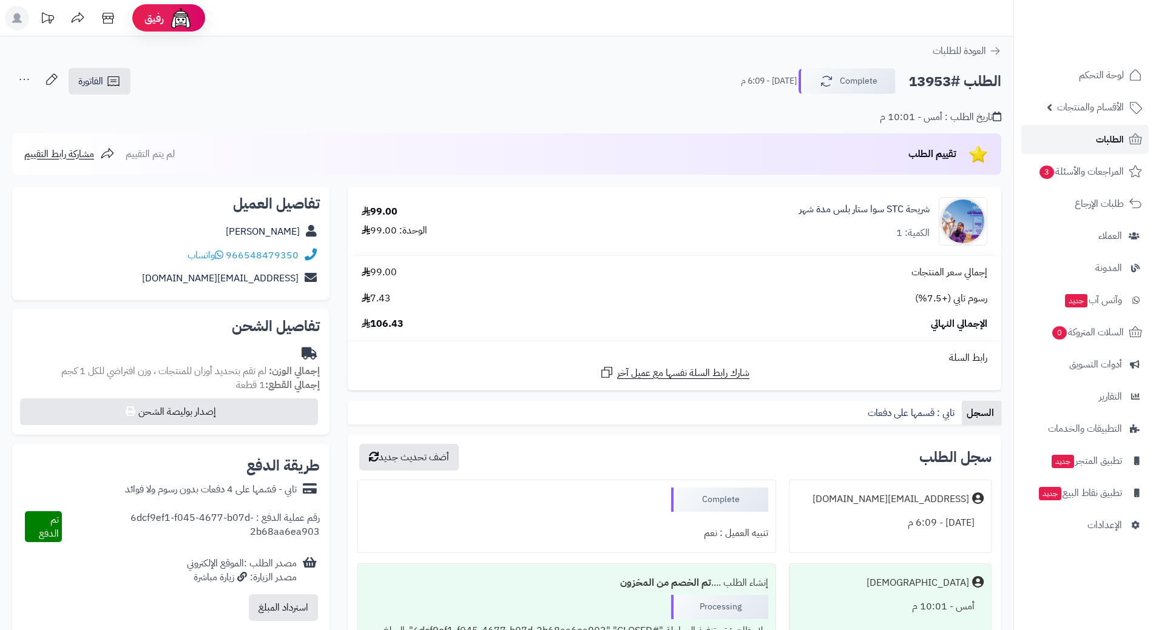
click at [1113, 132] on span "الطلبات" at bounding box center [1110, 139] width 28 height 17
